Goal: Task Accomplishment & Management: Manage account settings

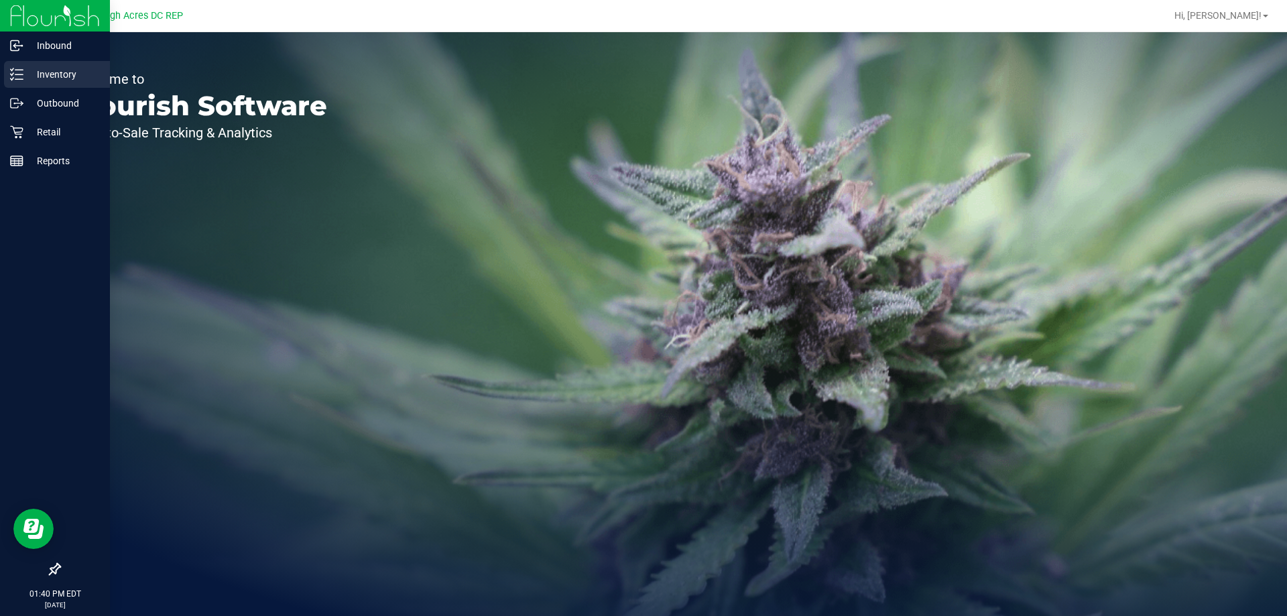
click at [52, 76] on p "Inventory" at bounding box center [63, 74] width 80 height 16
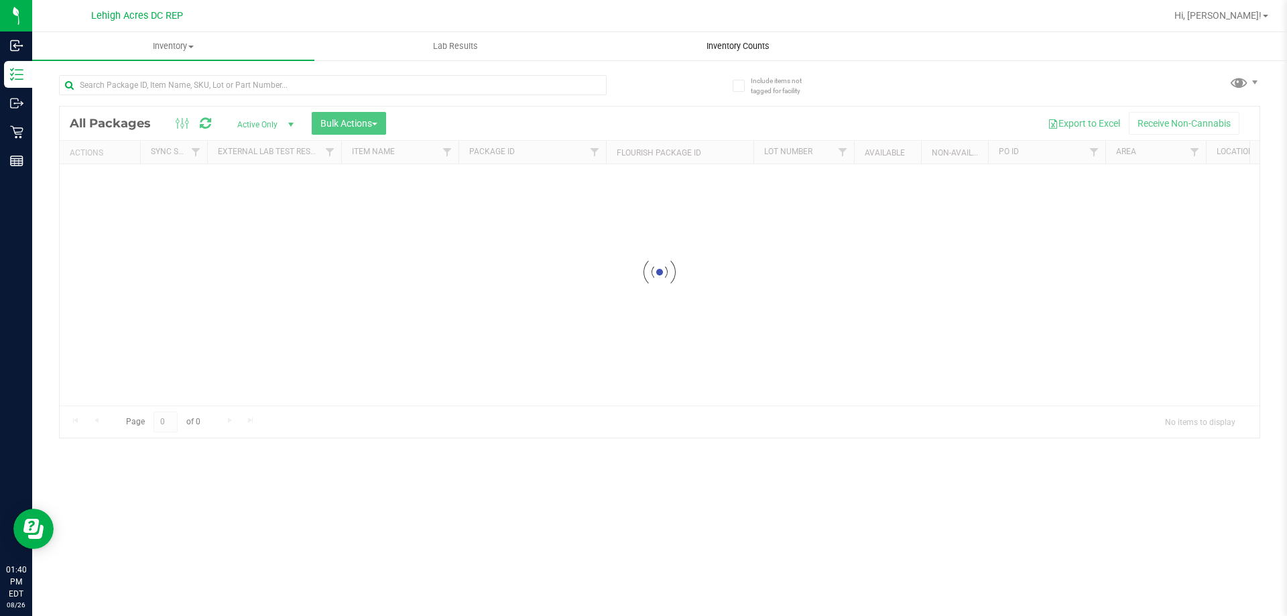
click at [748, 44] on span "Inventory Counts" at bounding box center [737, 46] width 99 height 12
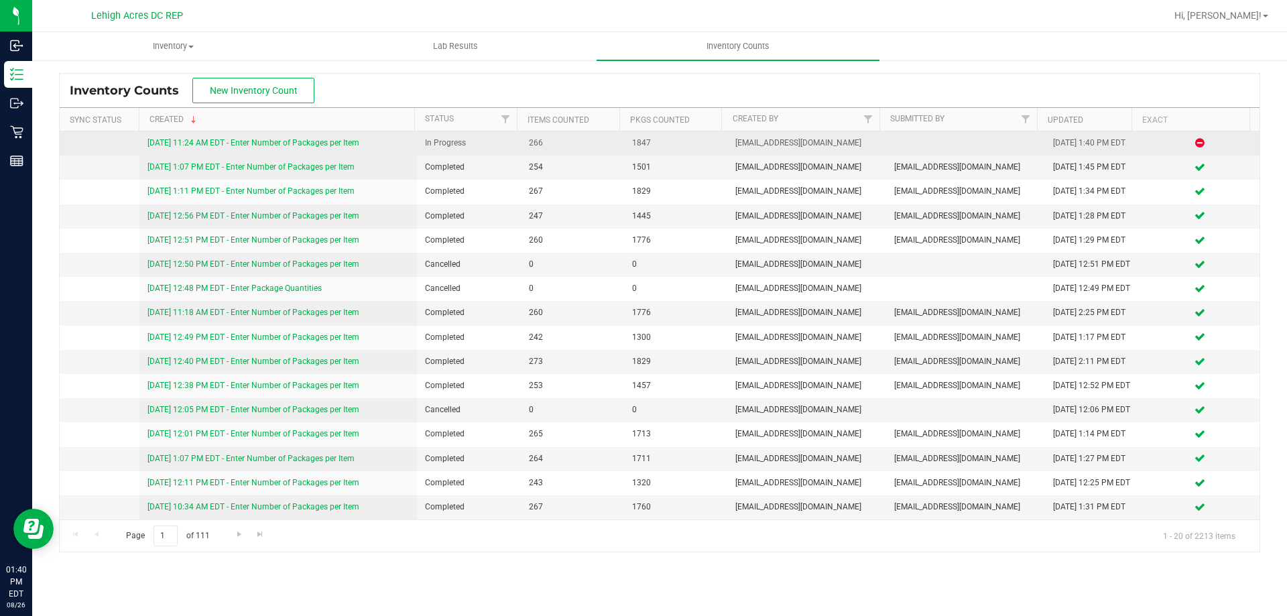
click at [348, 141] on link "[DATE] 11:24 AM EDT - Enter Number of Packages per Item" at bounding box center [253, 142] width 212 height 9
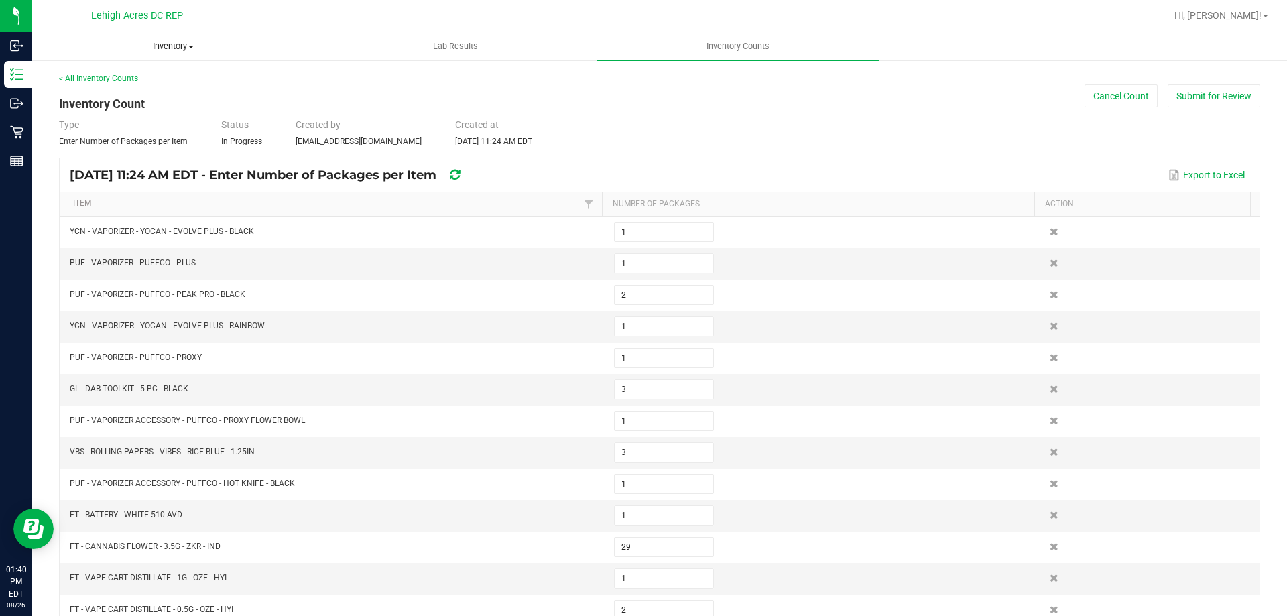
click at [166, 44] on span "Inventory" at bounding box center [173, 46] width 281 height 12
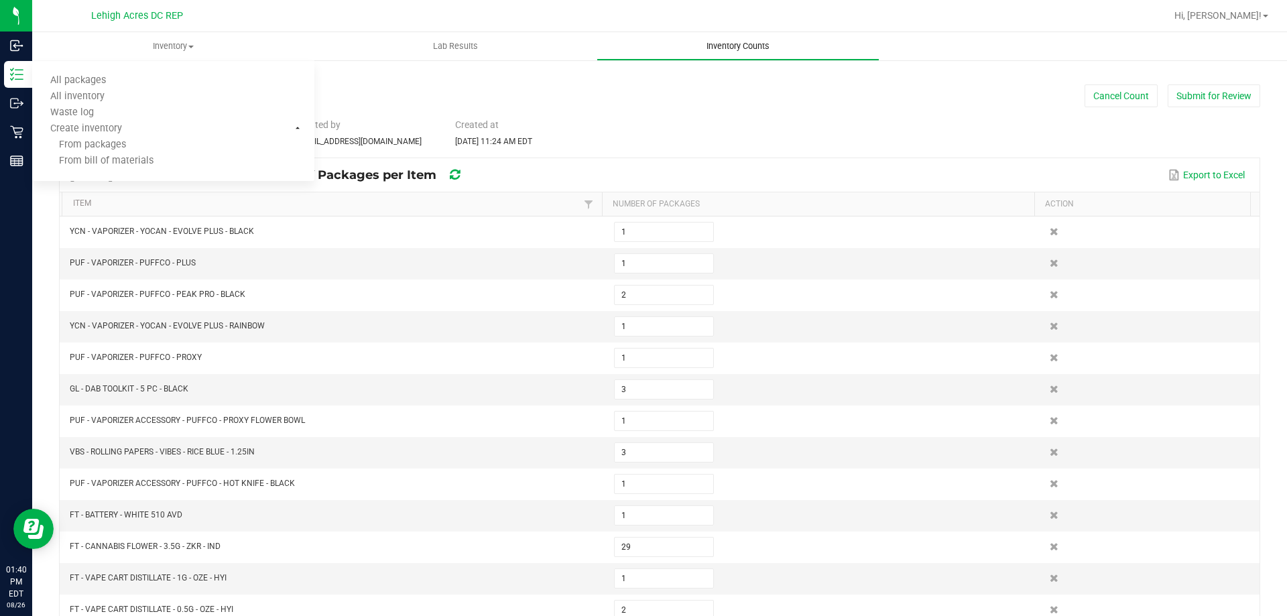
click at [716, 47] on span "Inventory Counts" at bounding box center [737, 46] width 99 height 12
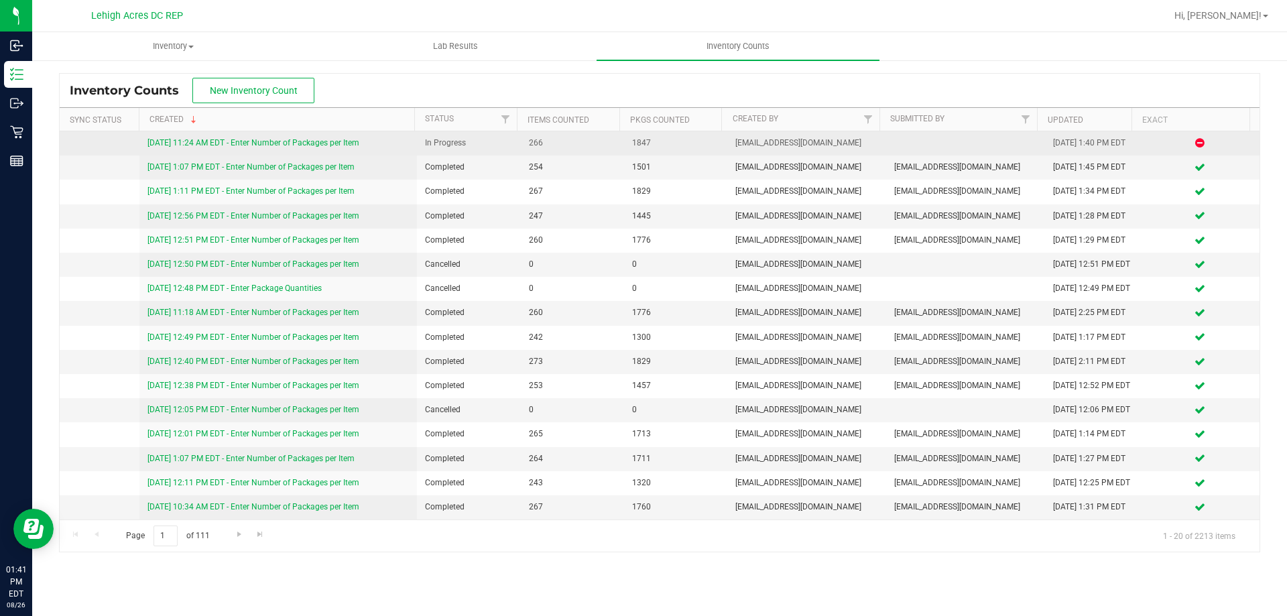
click at [337, 139] on link "[DATE] 11:24 AM EDT - Enter Number of Packages per Item" at bounding box center [253, 142] width 212 height 9
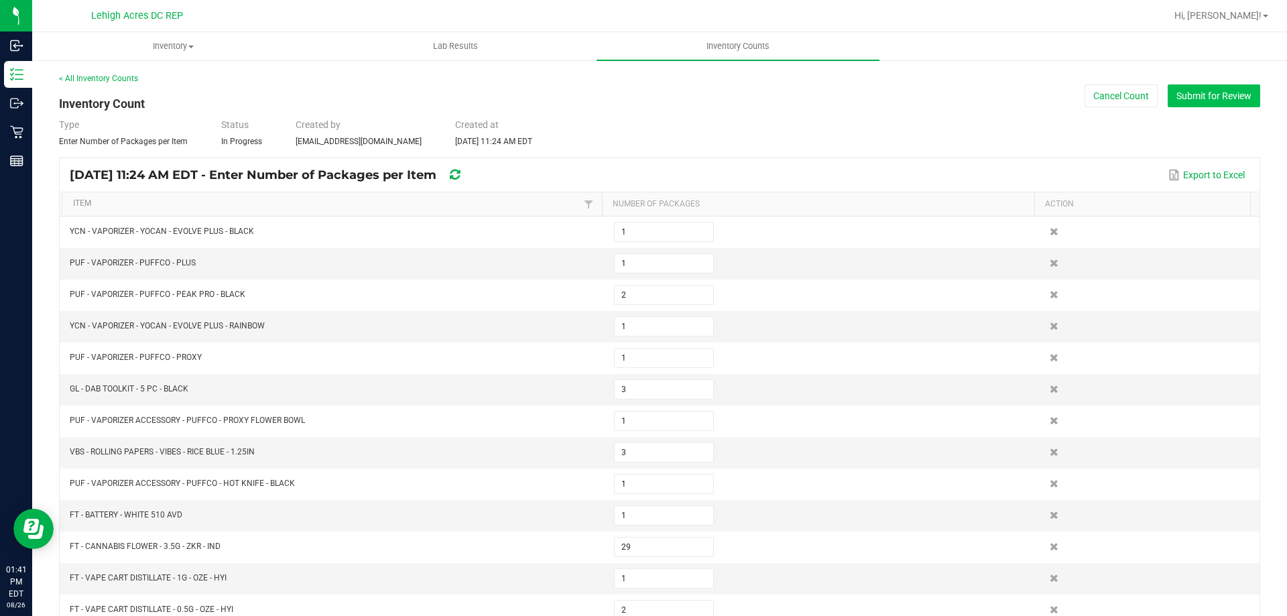
click at [1214, 95] on button "Submit for Review" at bounding box center [1213, 95] width 92 height 23
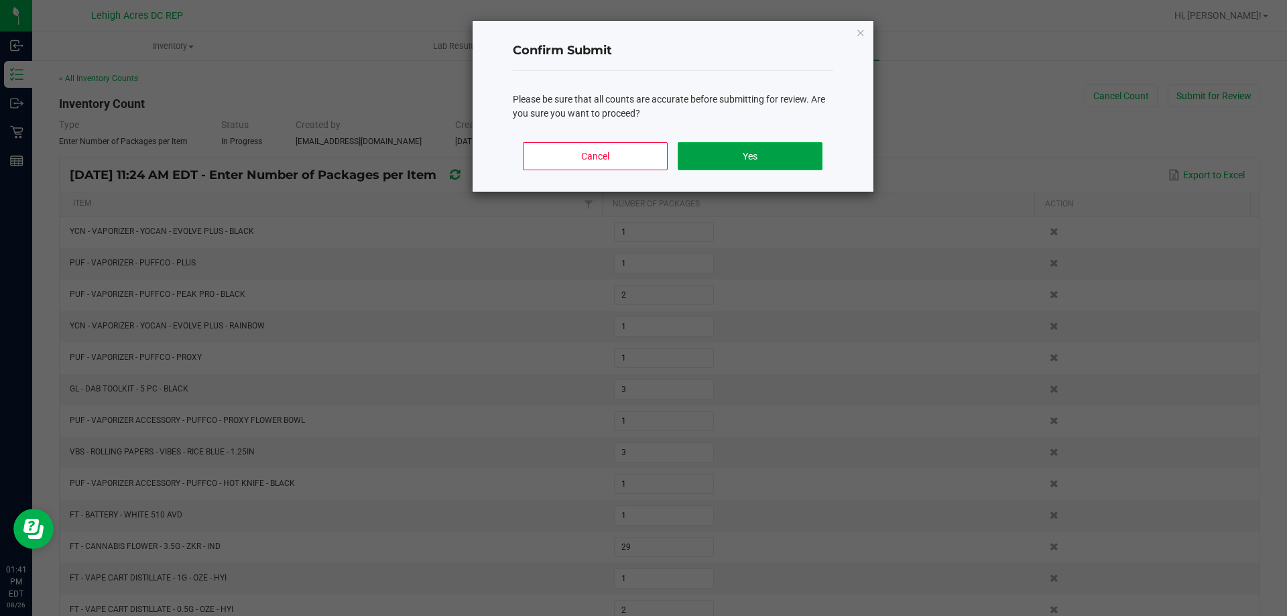
click at [759, 156] on button "Yes" at bounding box center [750, 156] width 144 height 28
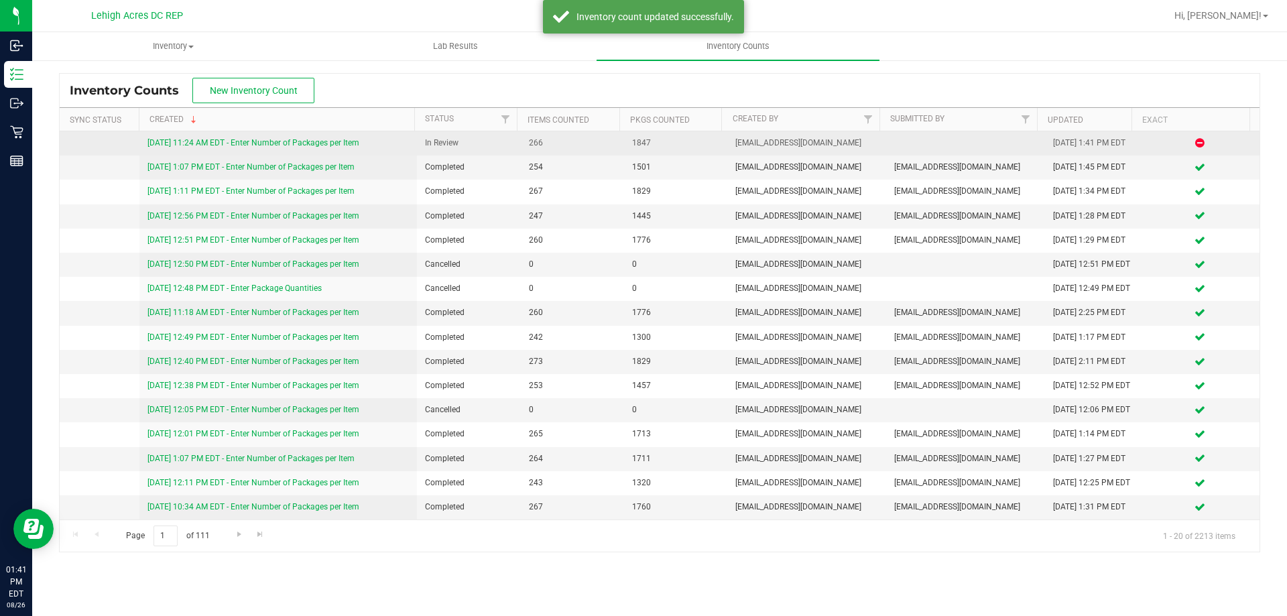
click at [340, 145] on link "[DATE] 11:24 AM EDT - Enter Number of Packages per Item" at bounding box center [253, 142] width 212 height 9
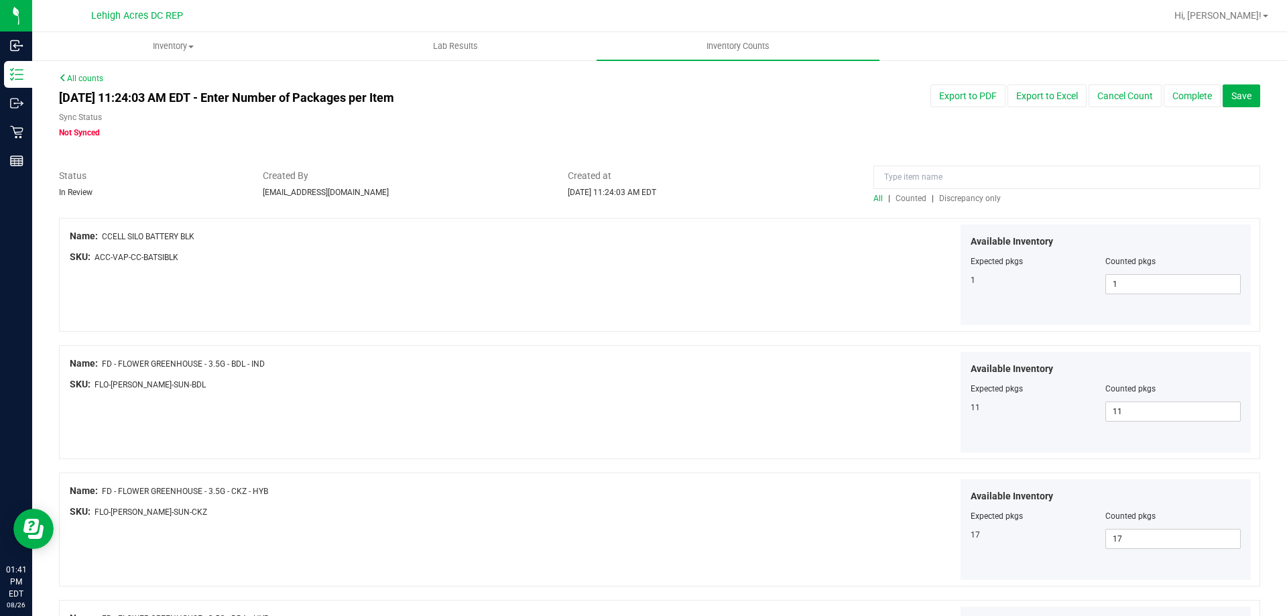
click at [944, 200] on span "Discrepancy only" at bounding box center [970, 198] width 62 height 9
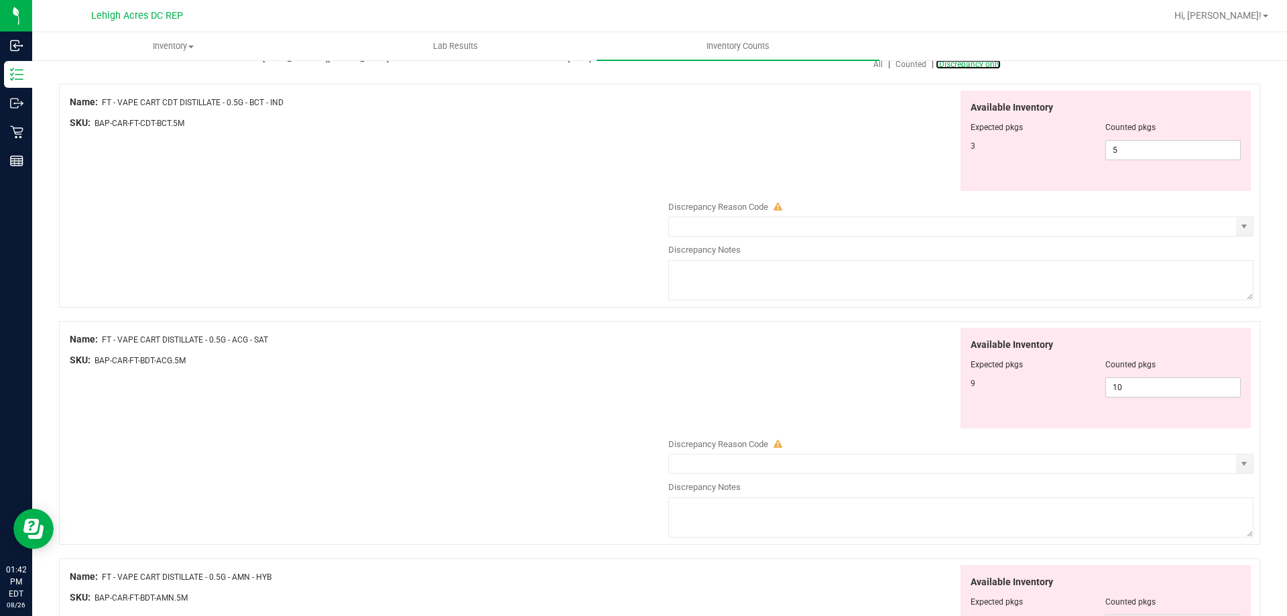
scroll to position [67, 0]
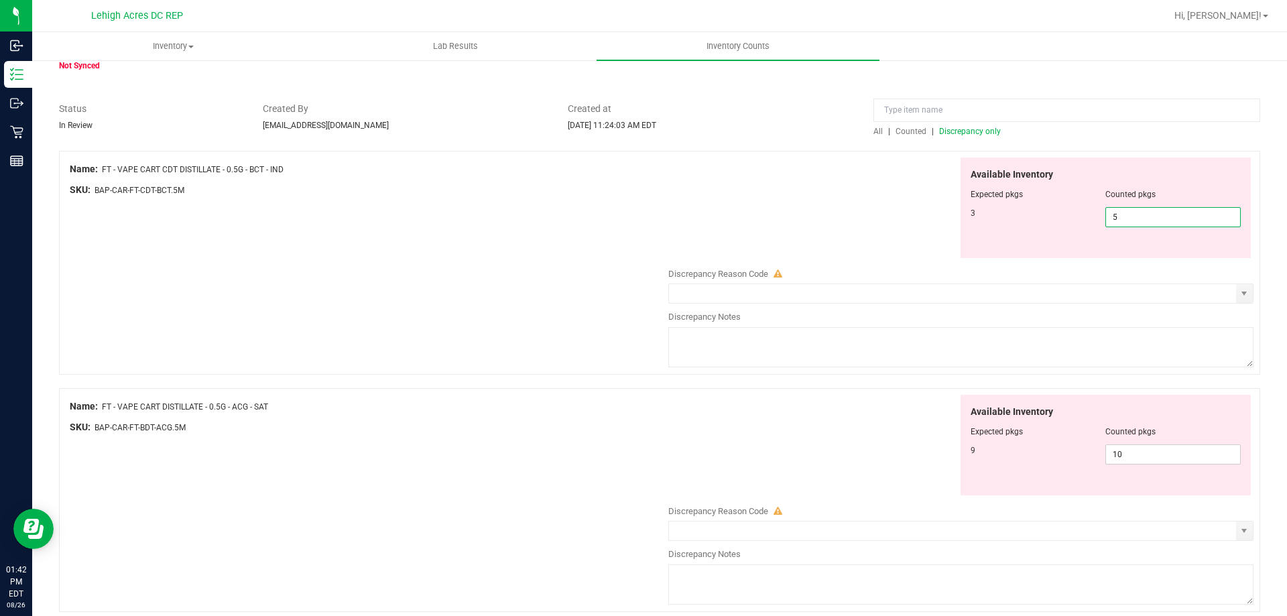
click at [1125, 217] on span "5 5" at bounding box center [1172, 217] width 135 height 20
click at [1125, 217] on input "5" at bounding box center [1173, 217] width 134 height 19
type input "3"
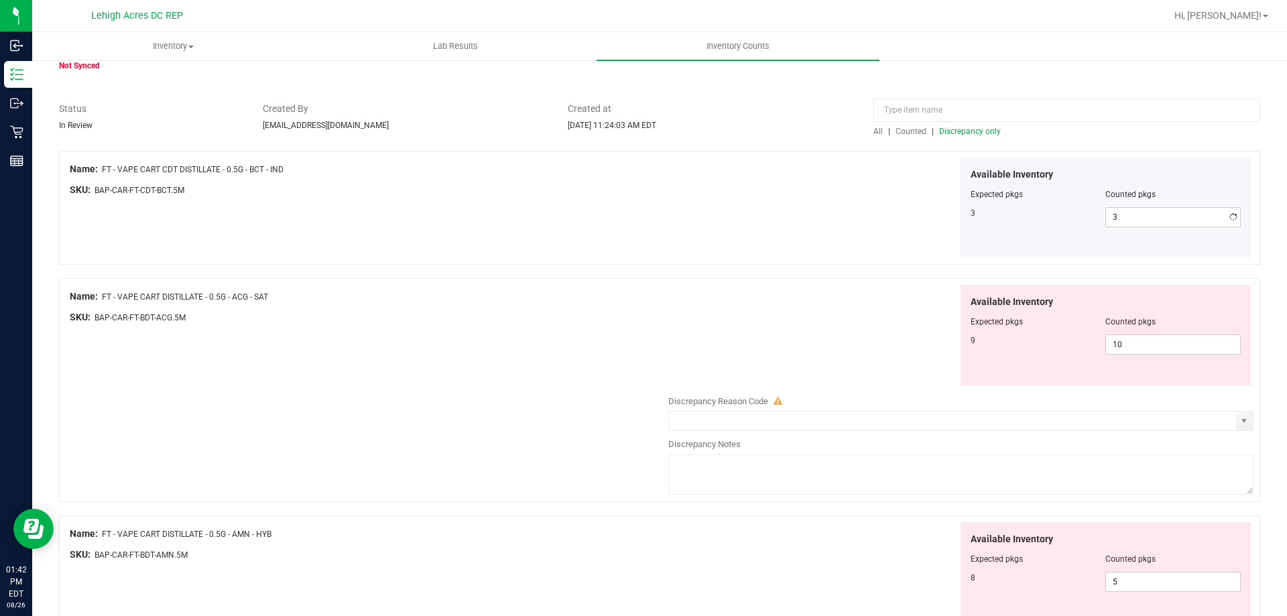
click at [1264, 233] on div "All counts [DATE] 11:24:03 AM EDT - Enter Number of Packages per Item Sync Stat…" at bounding box center [659, 513] width 1254 height 1043
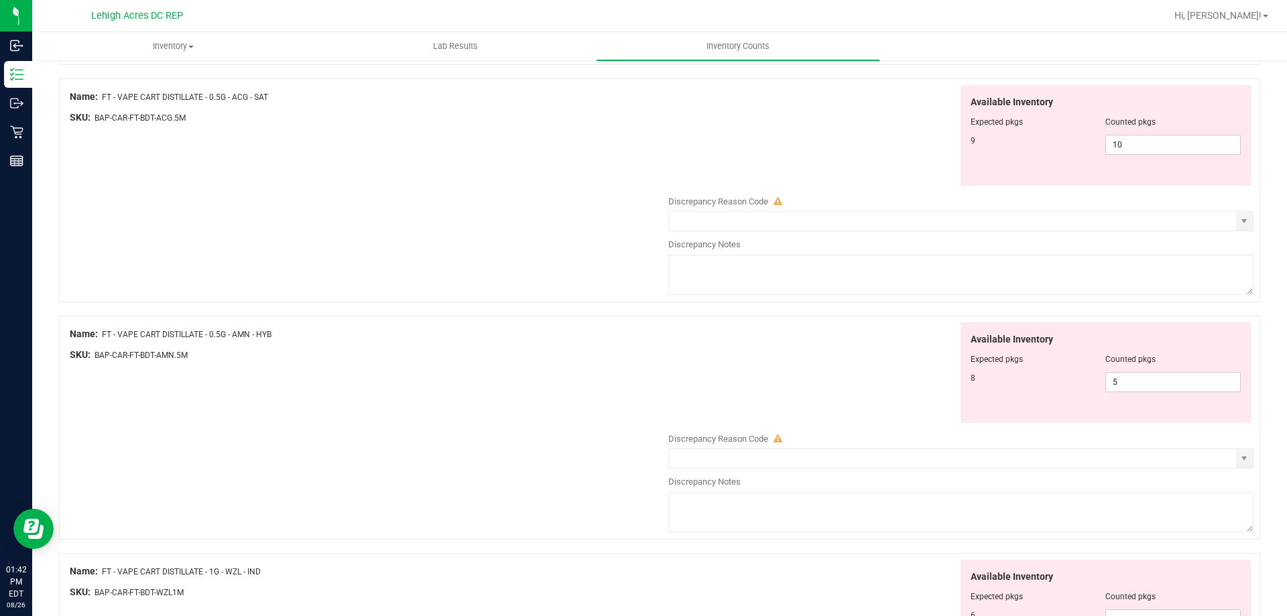
scroll to position [268, 0]
click at [1155, 385] on span "5 5" at bounding box center [1172, 381] width 135 height 20
click at [1155, 385] on input "5" at bounding box center [1173, 380] width 134 height 19
type input "8"
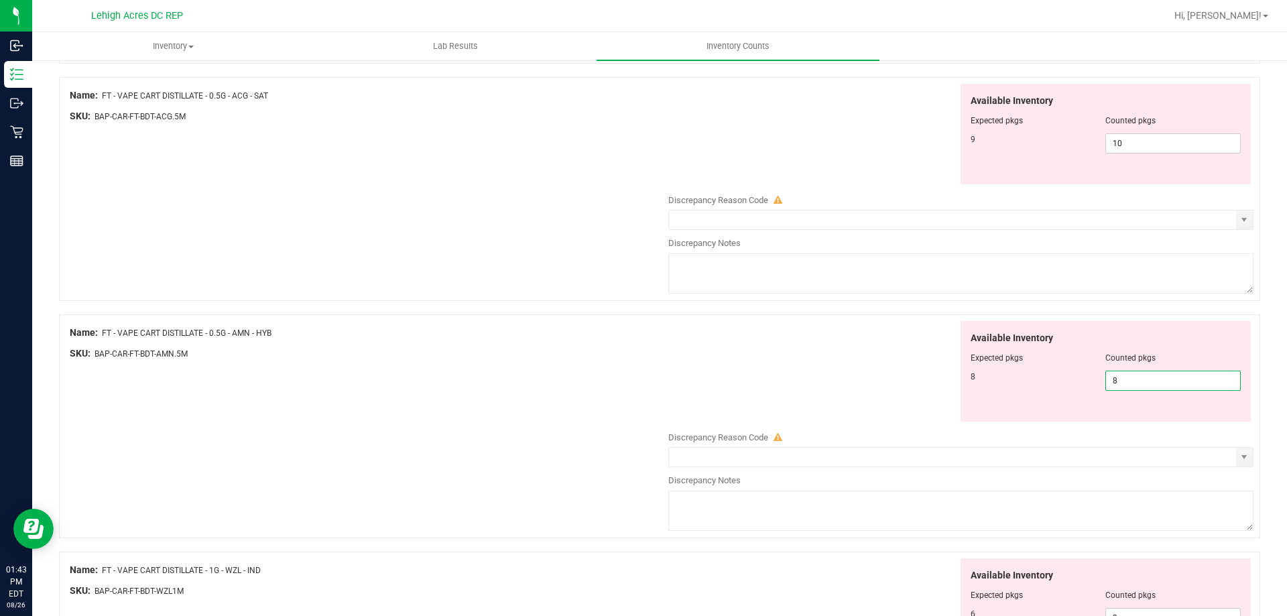
click at [1264, 259] on div "All counts [DATE] 11:24:03 AM EDT - Enter Number of Packages per Item Sync Stat…" at bounding box center [659, 312] width 1254 height 1043
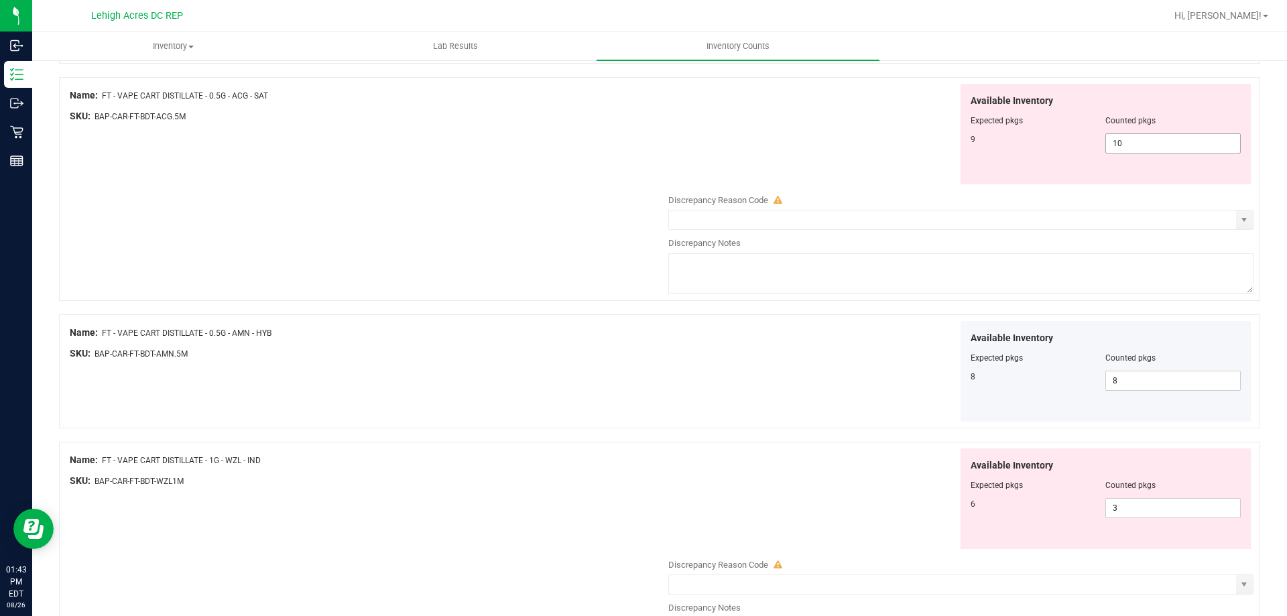
click at [1127, 145] on span "10 10" at bounding box center [1172, 143] width 135 height 20
click at [1127, 145] on input "10" at bounding box center [1173, 143] width 134 height 19
type input "9"
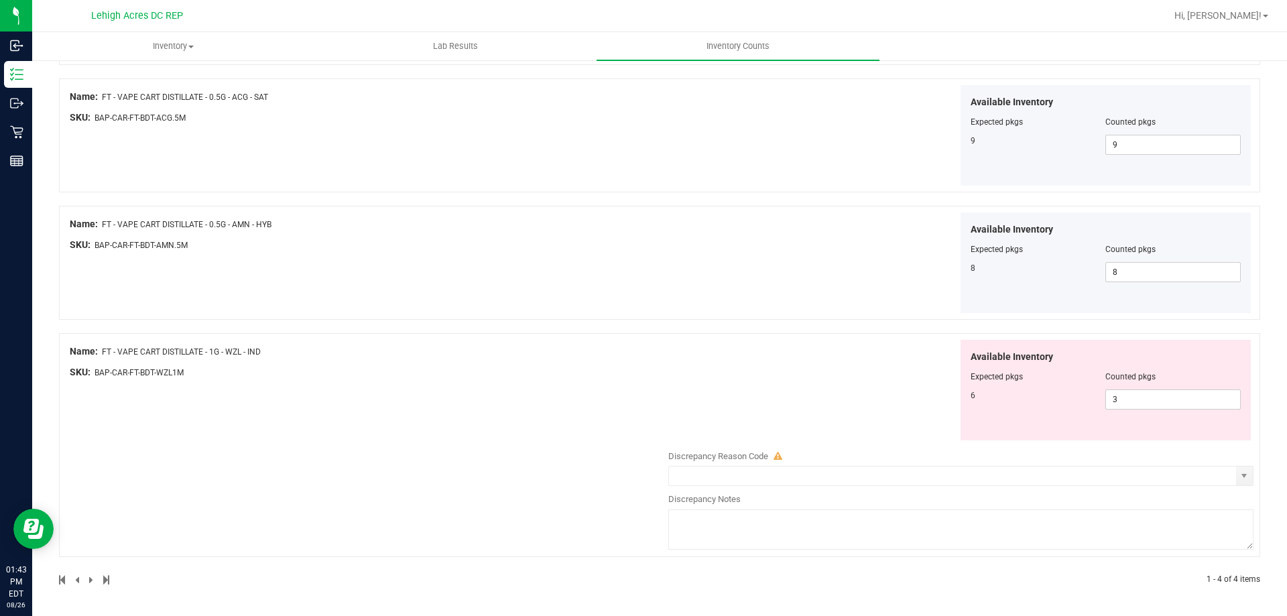
click at [1255, 152] on div "All counts [DATE] 11:24:03 AM EDT - Enter Number of Packages per Item Sync Stat…" at bounding box center [659, 204] width 1254 height 824
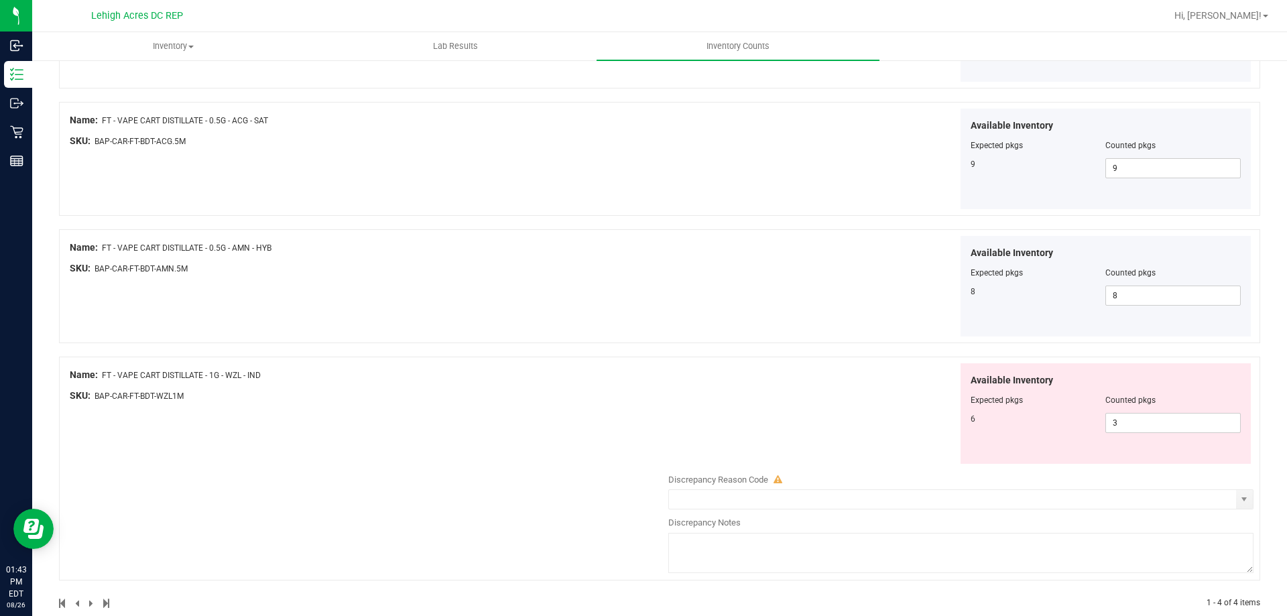
scroll to position [267, 0]
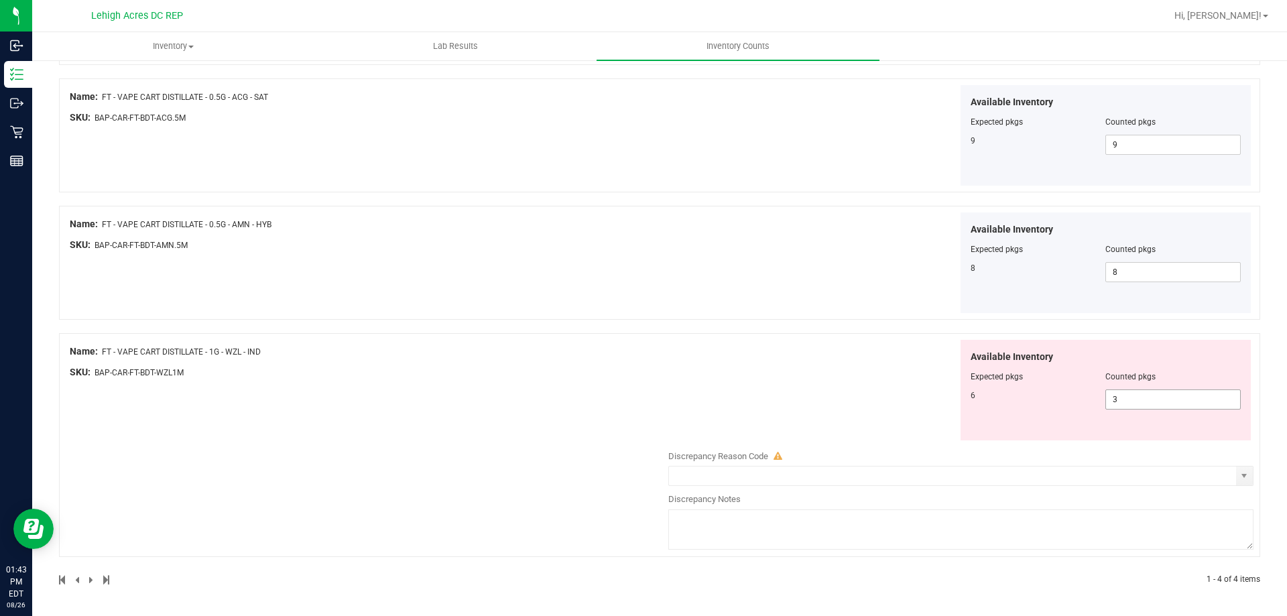
click at [1119, 397] on span "3 3" at bounding box center [1172, 399] width 135 height 20
click at [1119, 397] on input "3" at bounding box center [1173, 399] width 134 height 19
type input "6"
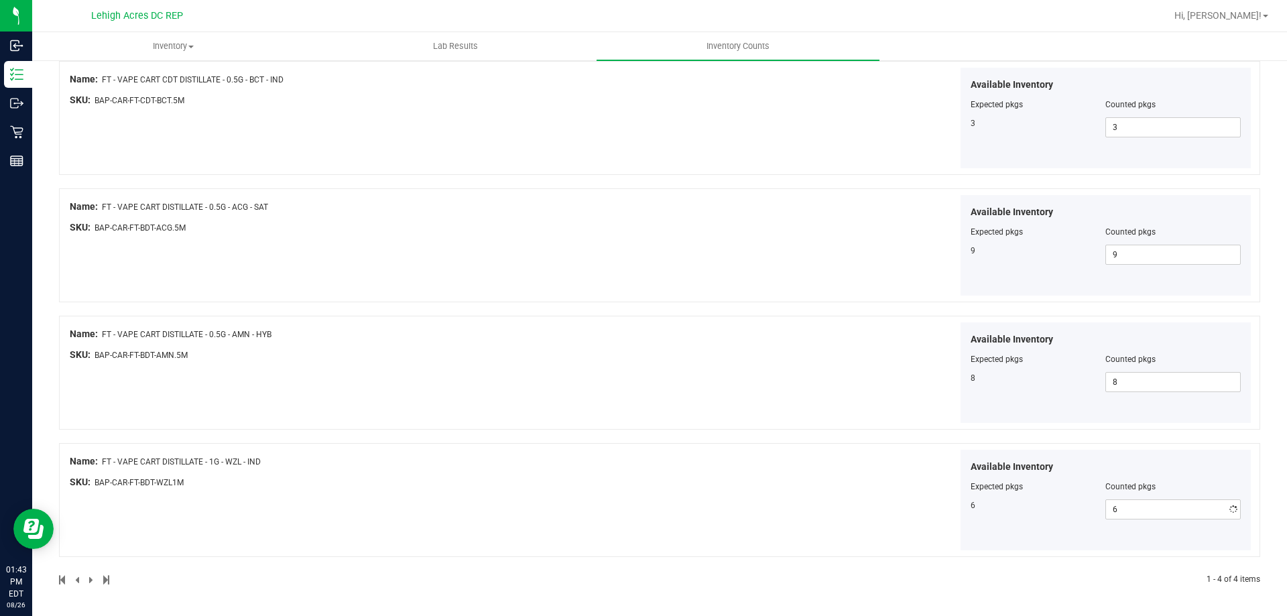
click at [1262, 423] on div "All counts [DATE] 11:24:03 AM EDT - Enter Number of Packages per Item Sync Stat…" at bounding box center [659, 259] width 1254 height 714
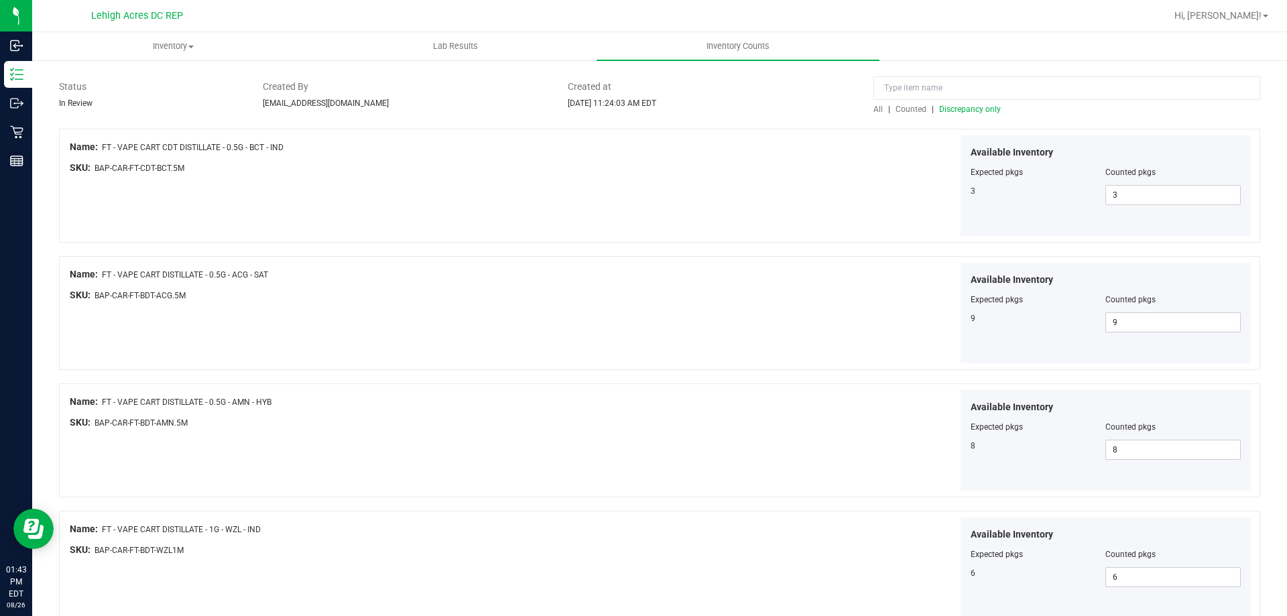
scroll to position [0, 0]
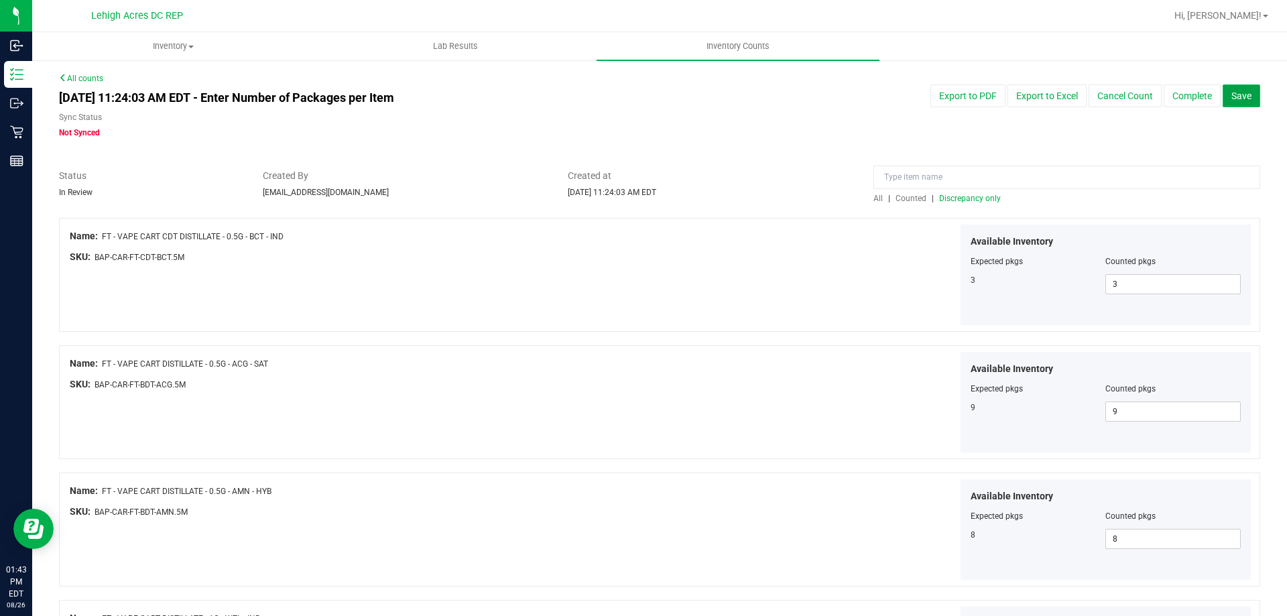
click at [1238, 103] on button "Save" at bounding box center [1241, 95] width 38 height 23
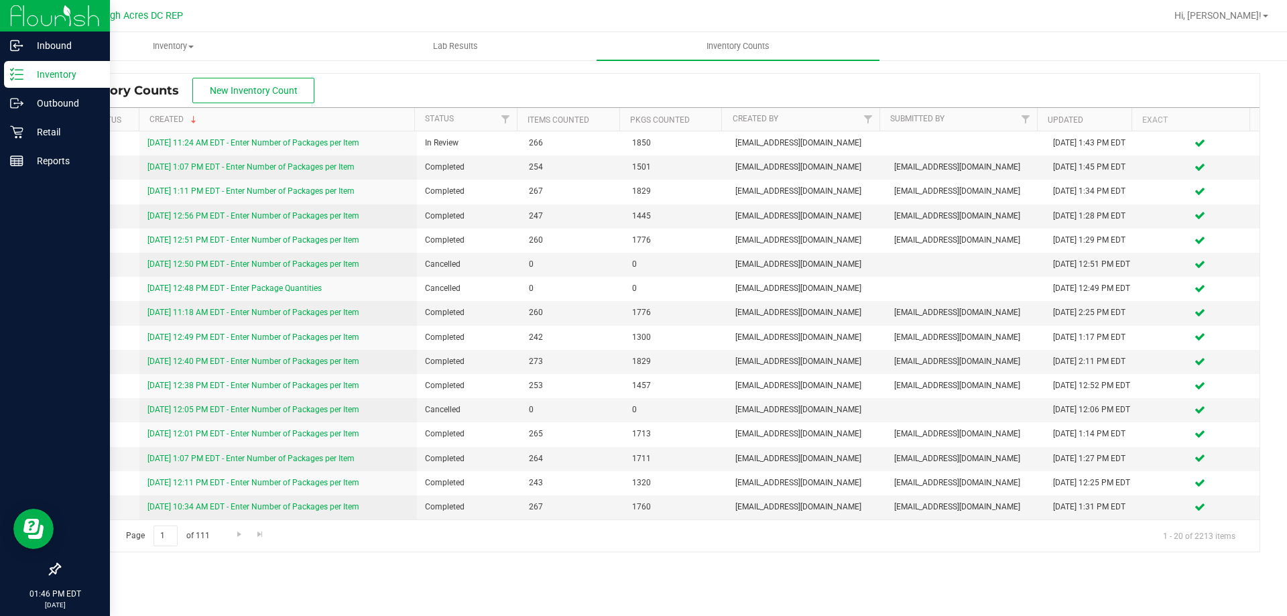
click at [26, 13] on img at bounding box center [55, 15] width 90 height 31
